Goal: Information Seeking & Learning: Learn about a topic

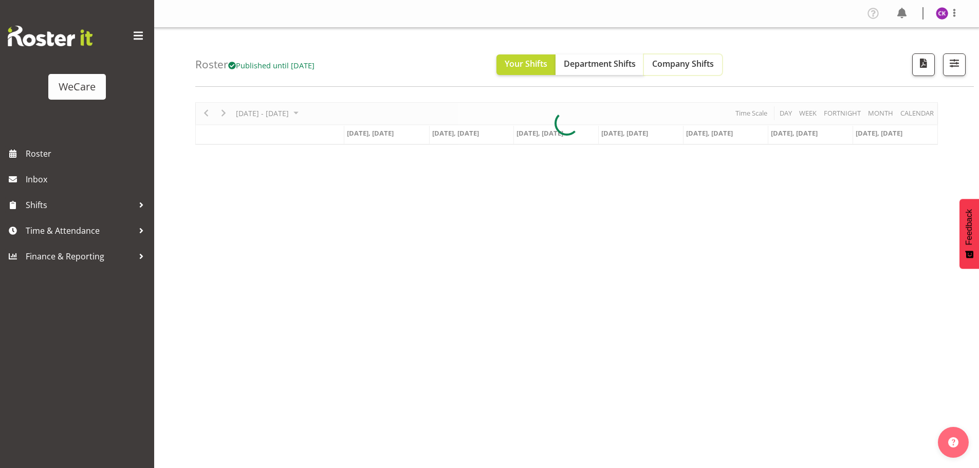
click at [672, 59] on span "Company Shifts" at bounding box center [683, 63] width 62 height 11
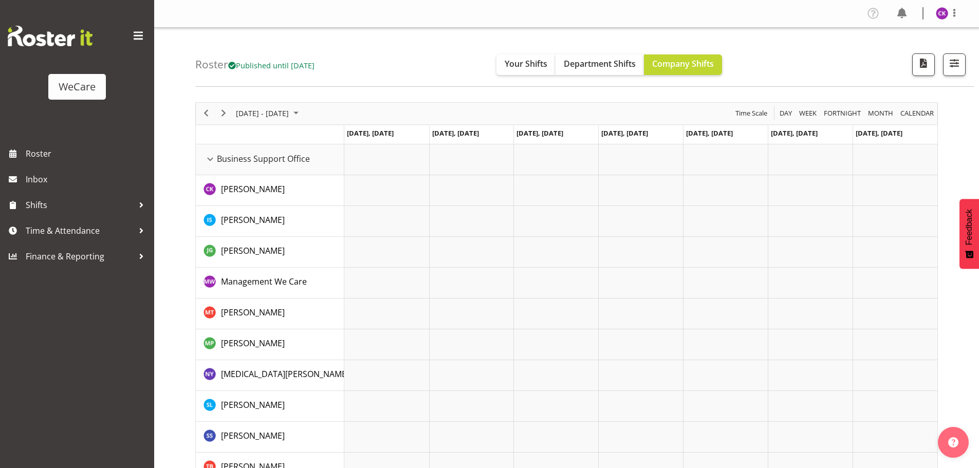
click at [290, 111] on span "[DATE] - [DATE]" at bounding box center [262, 113] width 55 height 13
click at [344, 139] on span "next month" at bounding box center [344, 139] width 18 height 19
click at [343, 138] on span "next month" at bounding box center [344, 139] width 18 height 19
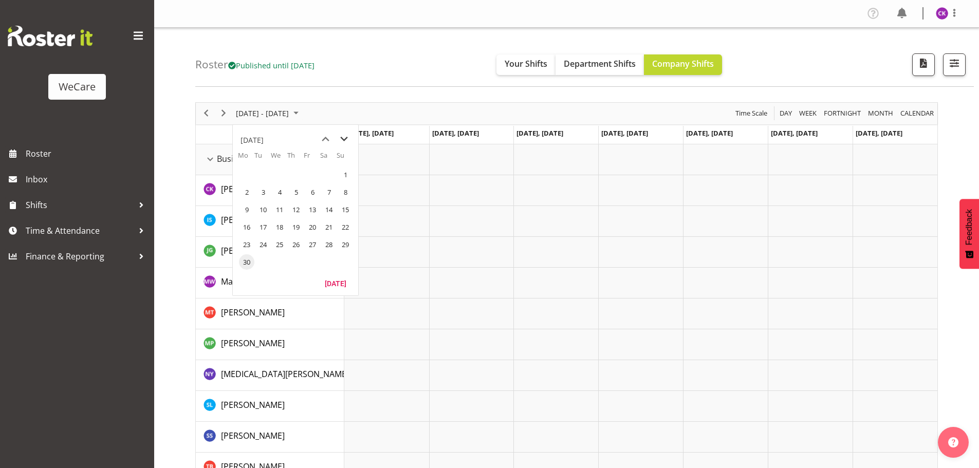
click at [343, 138] on span "next month" at bounding box center [344, 139] width 18 height 19
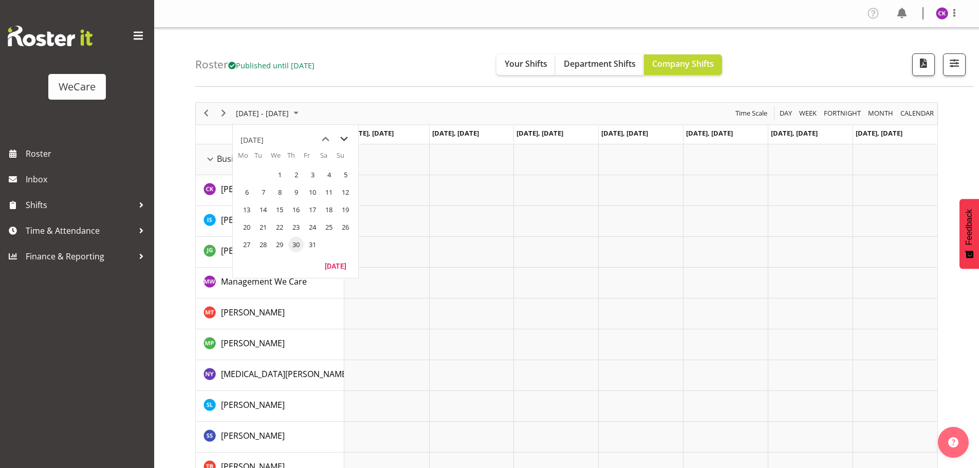
click at [343, 138] on span "next month" at bounding box center [344, 139] width 18 height 19
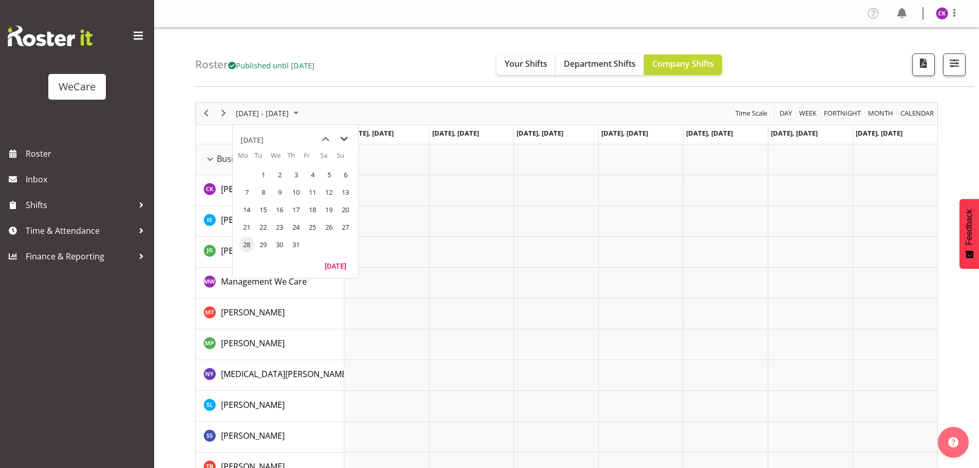
click at [343, 138] on span "next month" at bounding box center [344, 139] width 18 height 19
click at [343, 137] on span "next month" at bounding box center [344, 139] width 18 height 19
click at [314, 195] on span "10" at bounding box center [312, 192] width 15 height 15
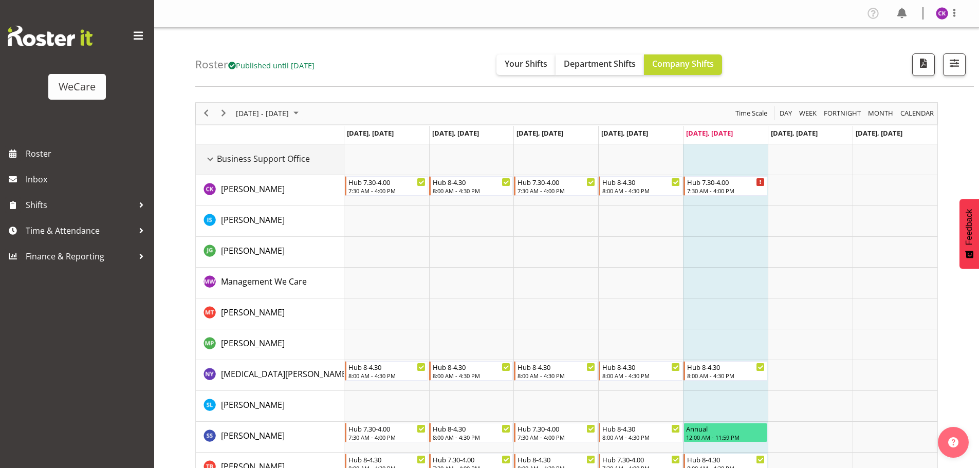
click at [209, 162] on div "Business Support Office resource" at bounding box center [210, 159] width 13 height 13
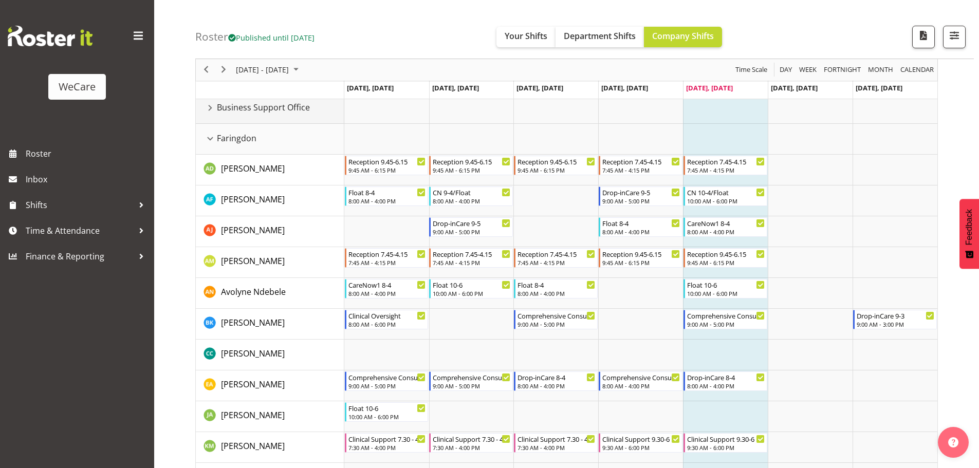
scroll to position [103, 0]
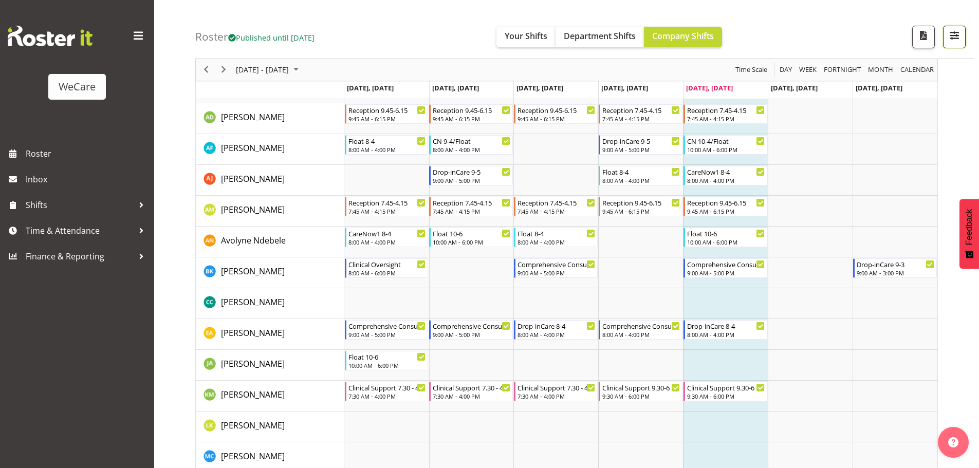
click at [947, 42] on button "button" at bounding box center [954, 37] width 23 height 23
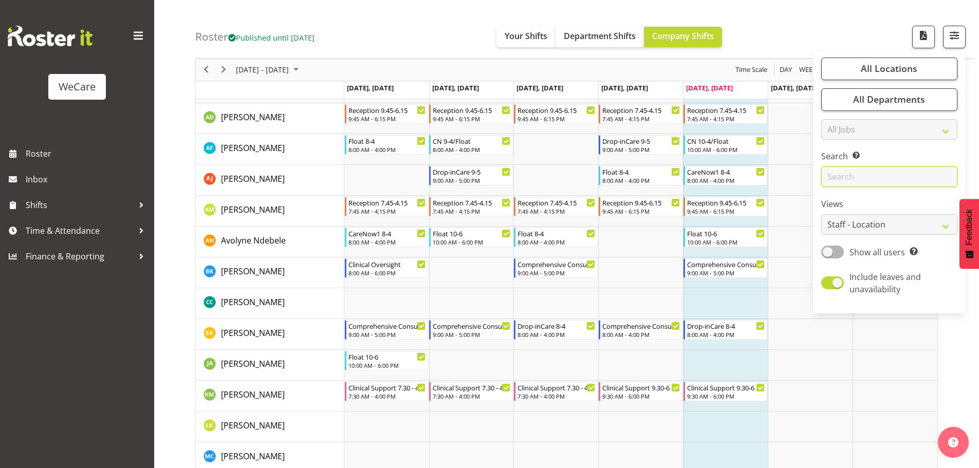
click at [842, 178] on input "text" at bounding box center [890, 177] width 136 height 21
click at [840, 173] on input "text" at bounding box center [890, 177] width 136 height 21
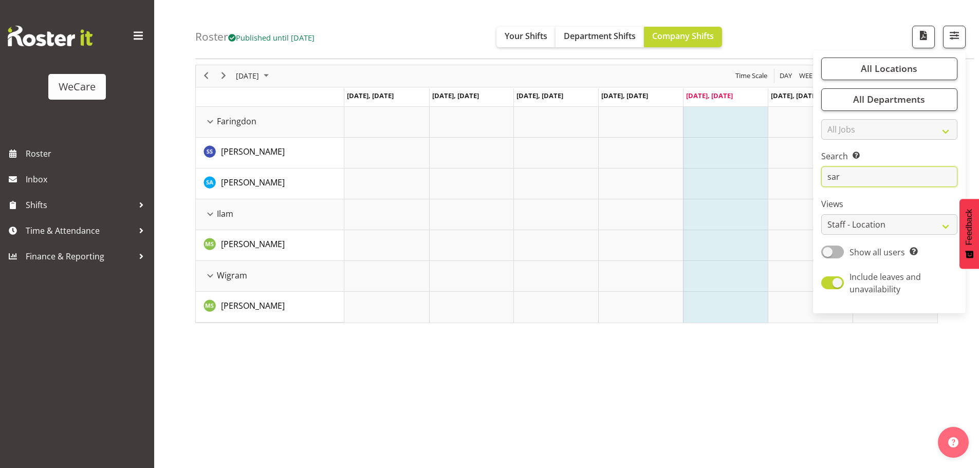
scroll to position [38, 0]
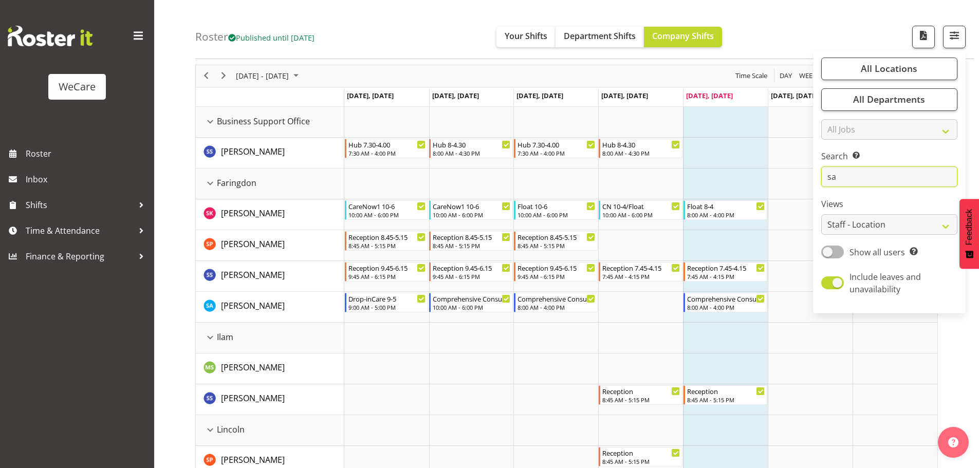
type input "s"
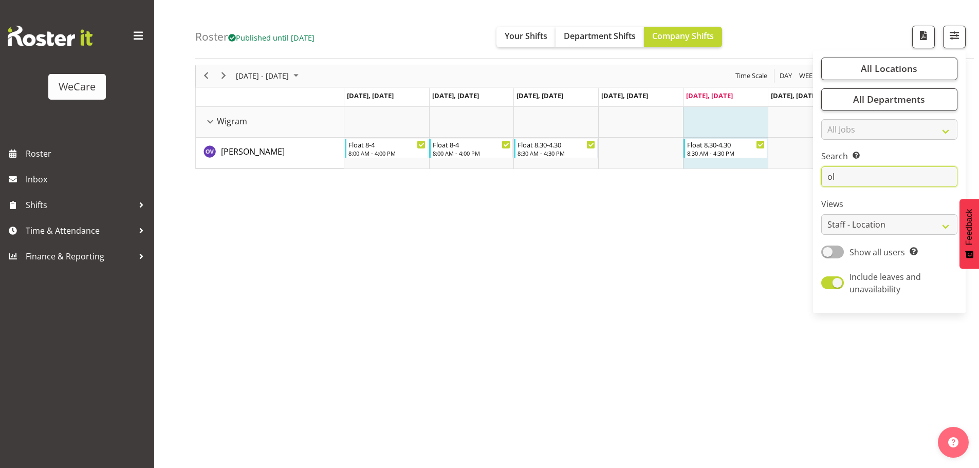
type input "o"
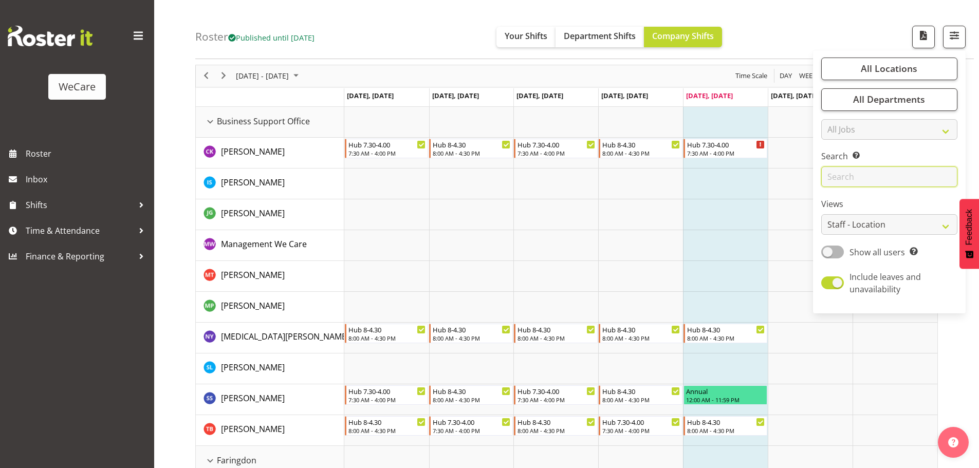
click at [849, 174] on input "text" at bounding box center [890, 177] width 136 height 21
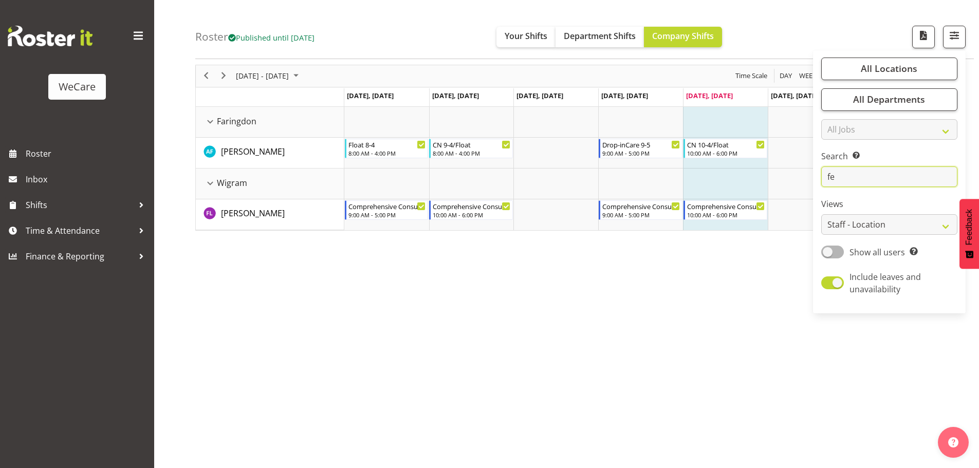
type input "f"
